Goal: Transaction & Acquisition: Purchase product/service

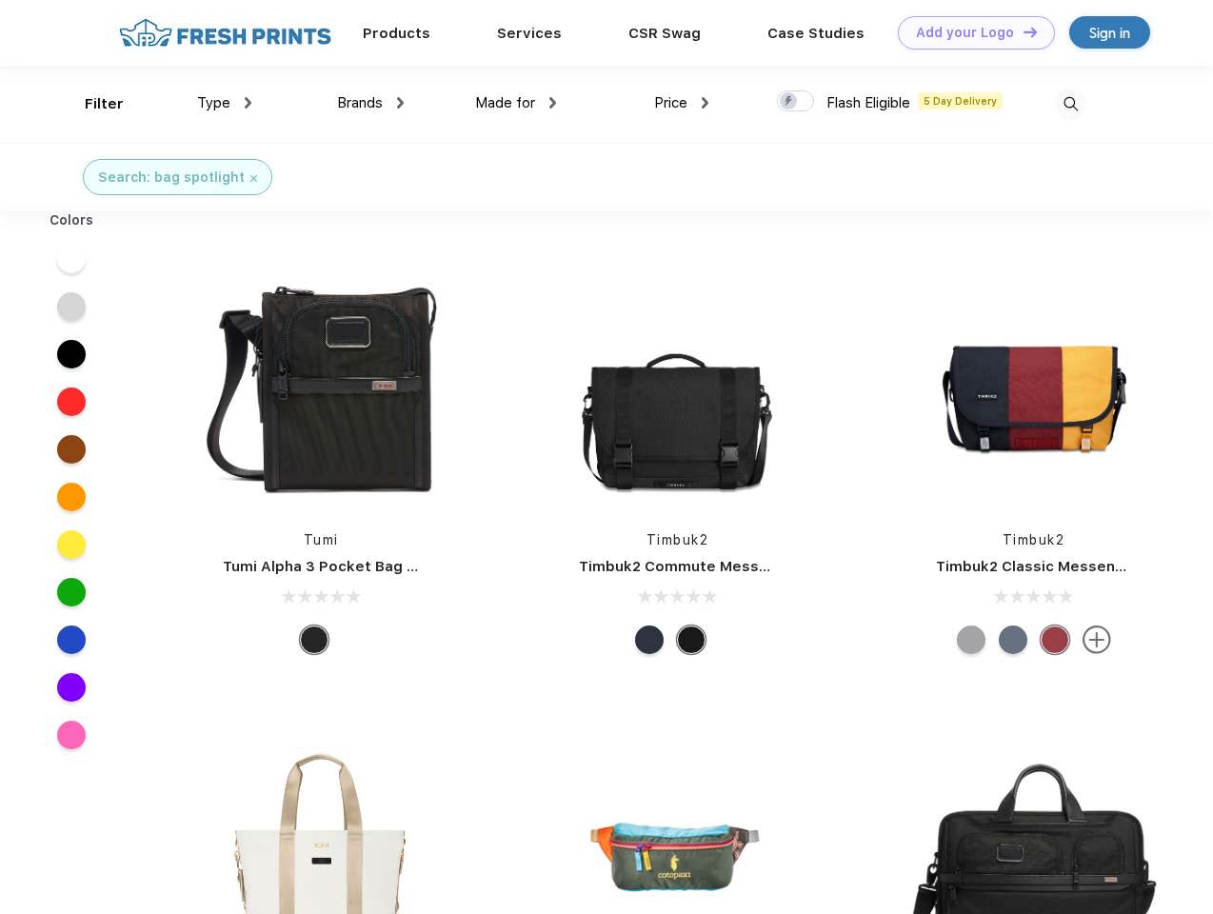
click at [969, 32] on link "Add your Logo Design Tool" at bounding box center [976, 32] width 157 height 33
click at [0, 0] on div "Design Tool" at bounding box center [0, 0] width 0 height 0
click at [1022, 31] on link "Add your Logo Design Tool" at bounding box center [976, 32] width 157 height 33
click at [91, 104] on div "Filter" at bounding box center [104, 104] width 39 height 22
click at [225, 103] on span "Type" at bounding box center [213, 102] width 33 height 17
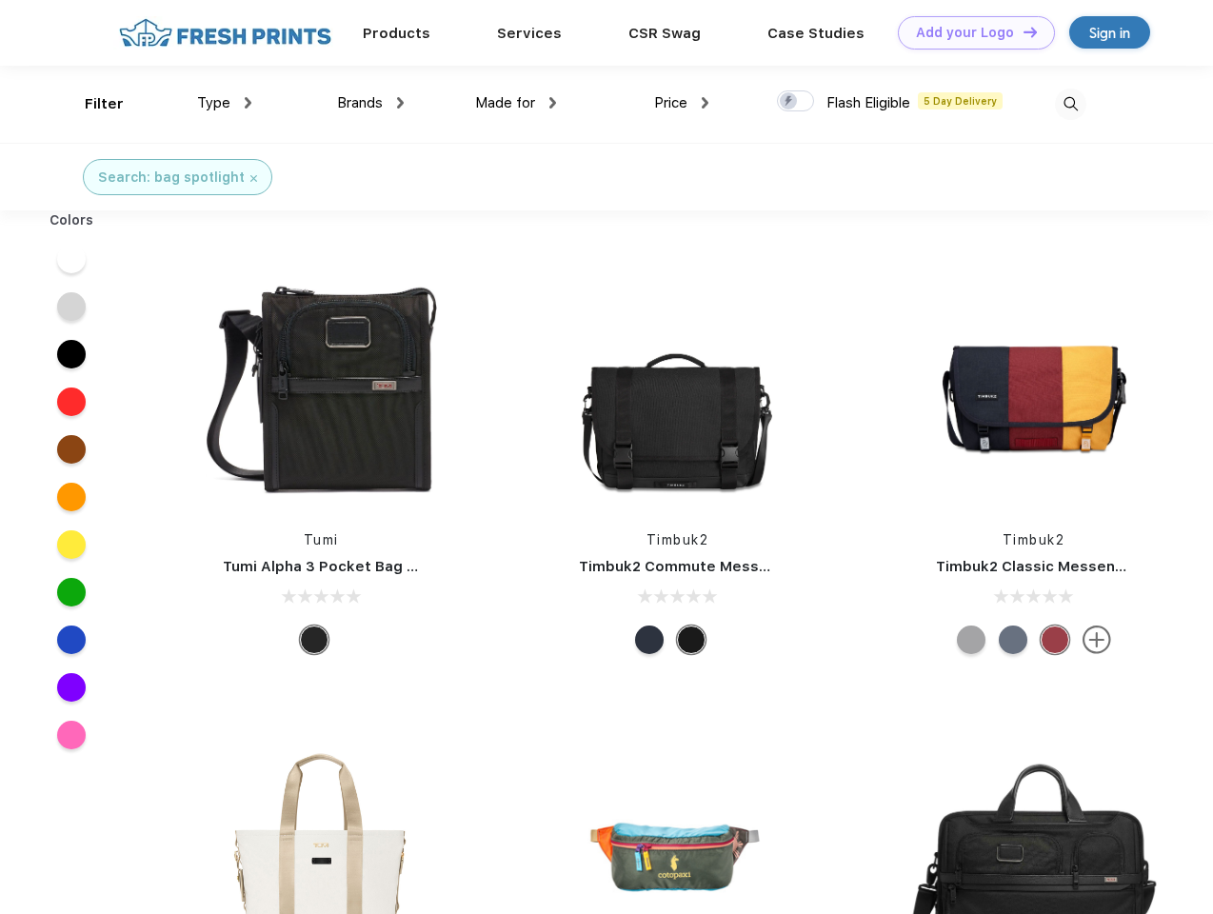
click at [370, 103] on span "Brands" at bounding box center [360, 102] width 46 height 17
click at [516, 103] on span "Made for" at bounding box center [505, 102] width 60 height 17
click at [682, 103] on span "Price" at bounding box center [670, 102] width 33 height 17
click at [796, 102] on div at bounding box center [795, 100] width 37 height 21
click at [789, 102] on input "checkbox" at bounding box center [783, 96] width 12 height 12
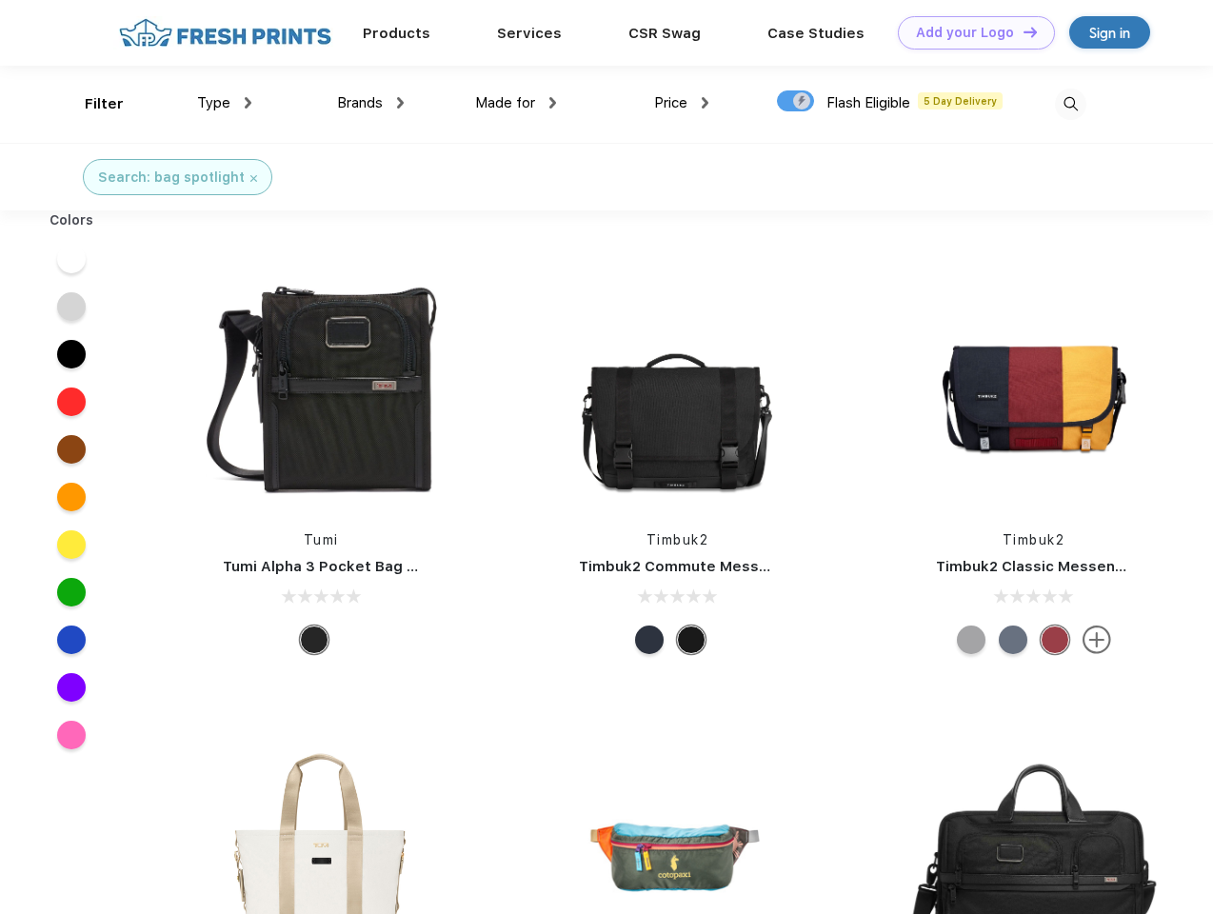
click at [1070, 104] on img at bounding box center [1070, 104] width 31 height 31
